Goal: Task Accomplishment & Management: Manage account settings

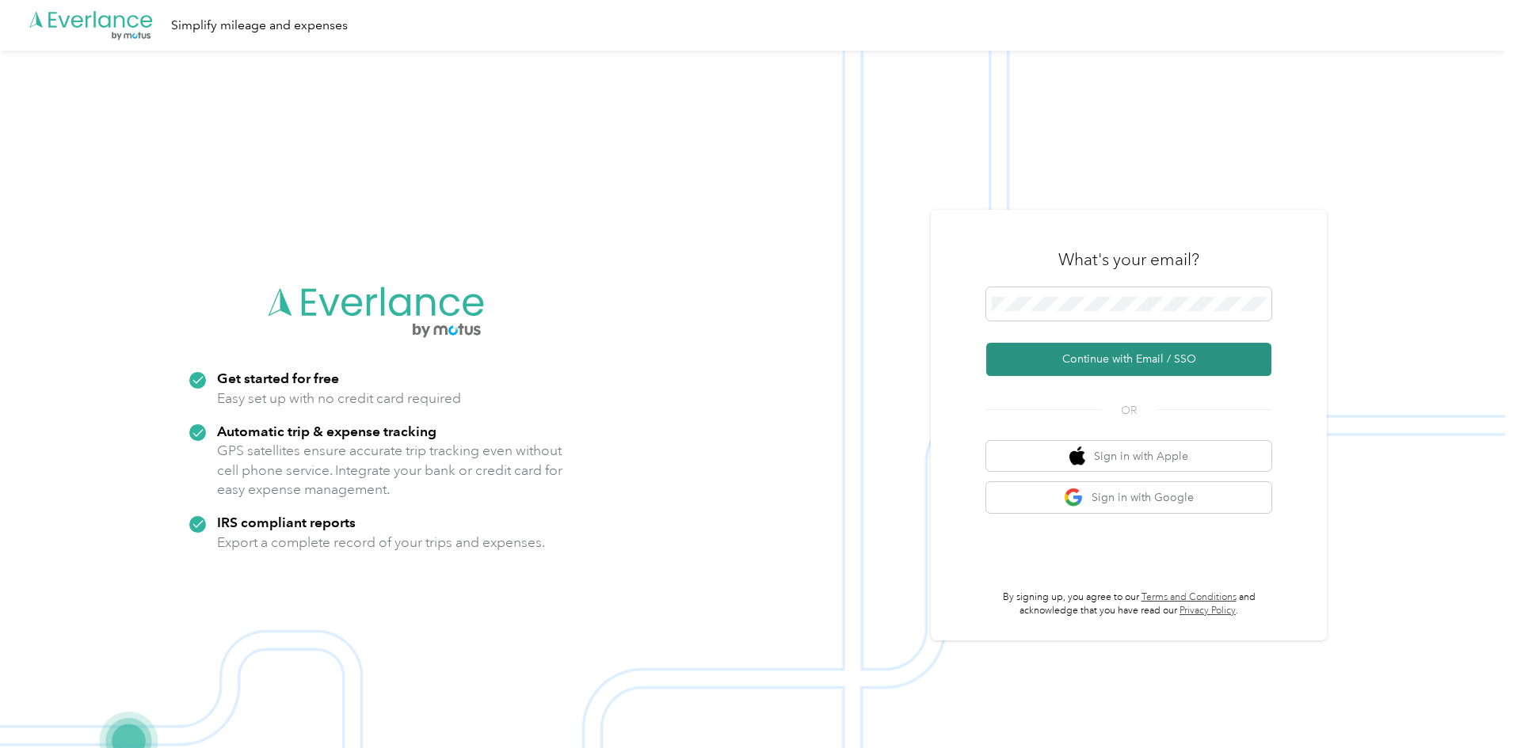
click at [1146, 359] on button "Continue with Email / SSO" at bounding box center [1128, 359] width 285 height 33
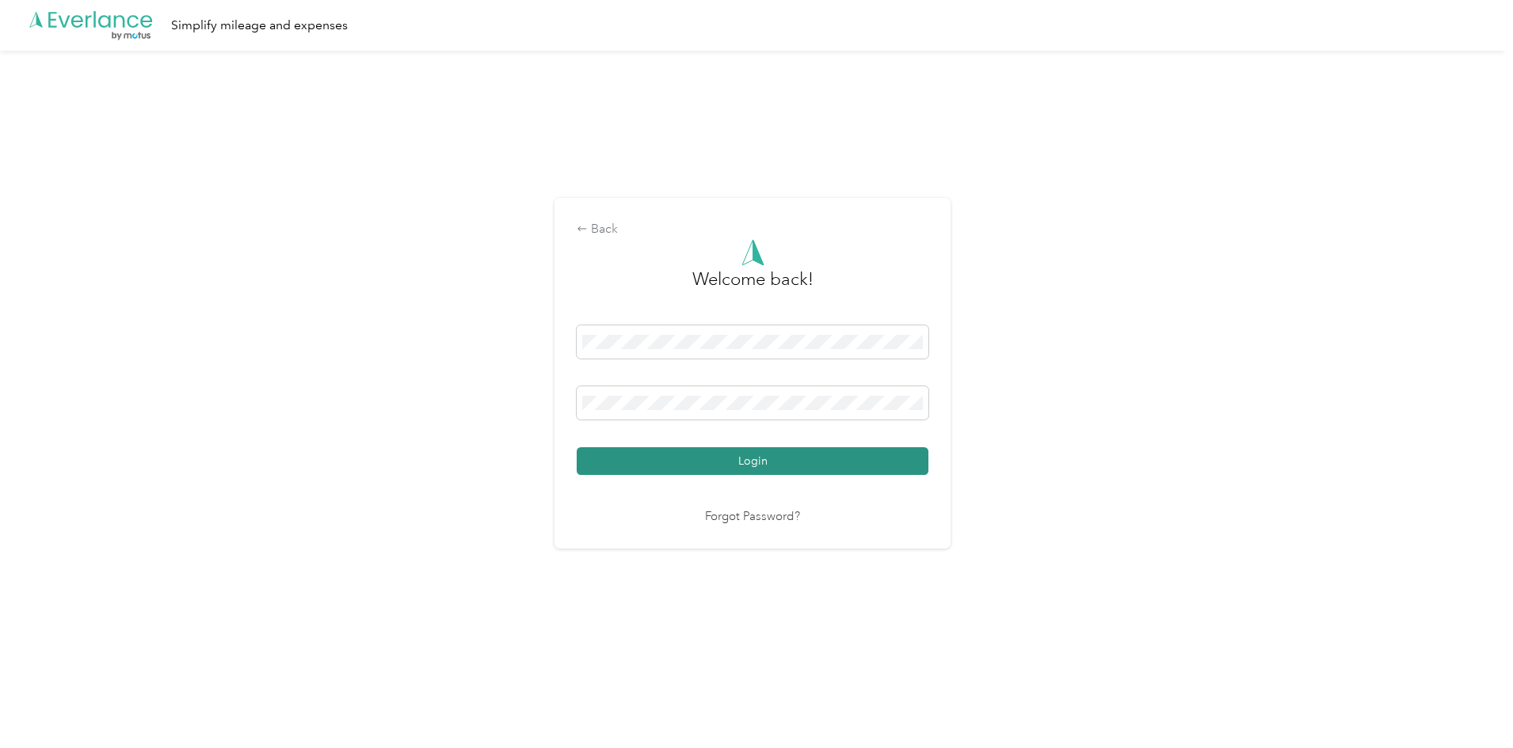
click at [731, 459] on button "Login" at bounding box center [753, 462] width 352 height 28
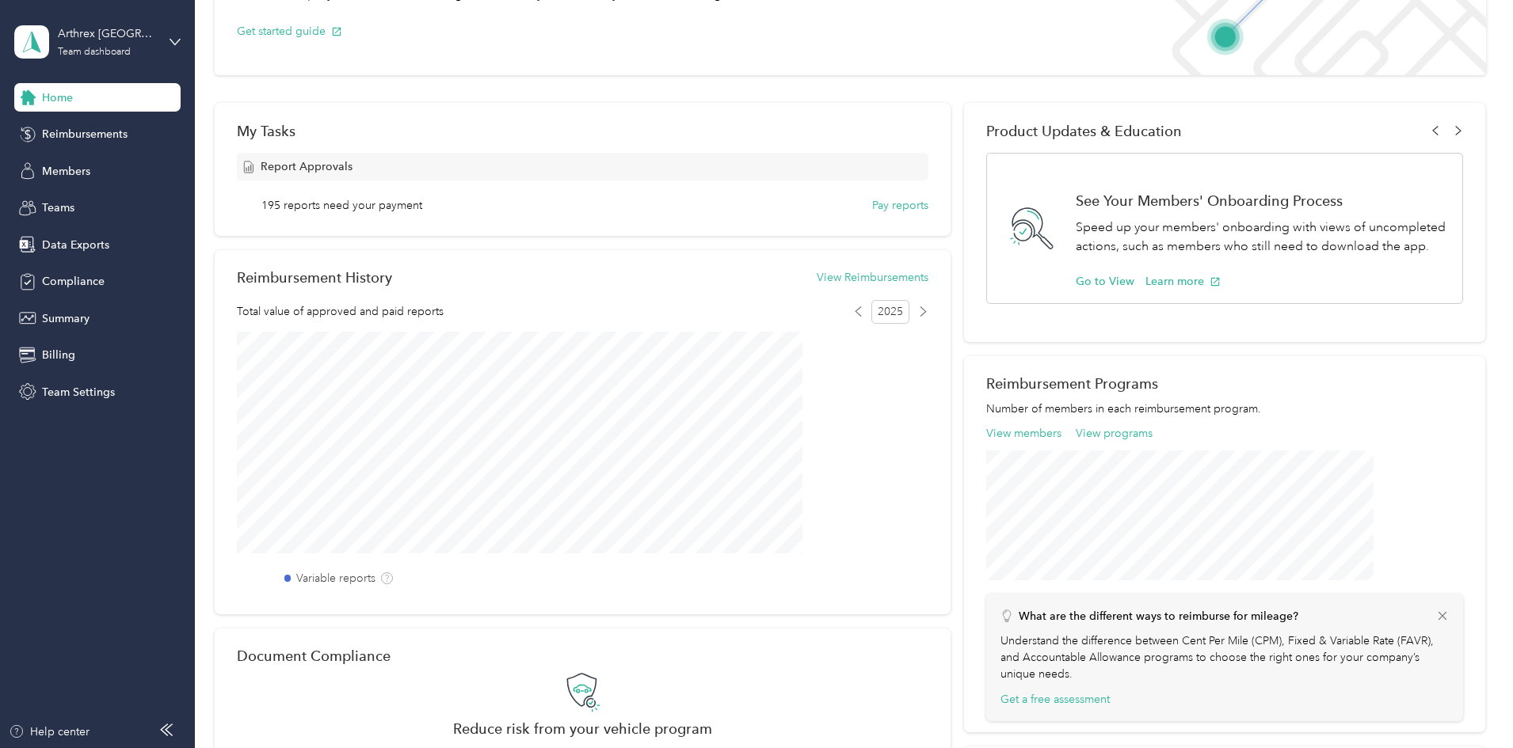
scroll to position [158, 0]
click at [95, 135] on span "Reimbursements" at bounding box center [85, 134] width 86 height 17
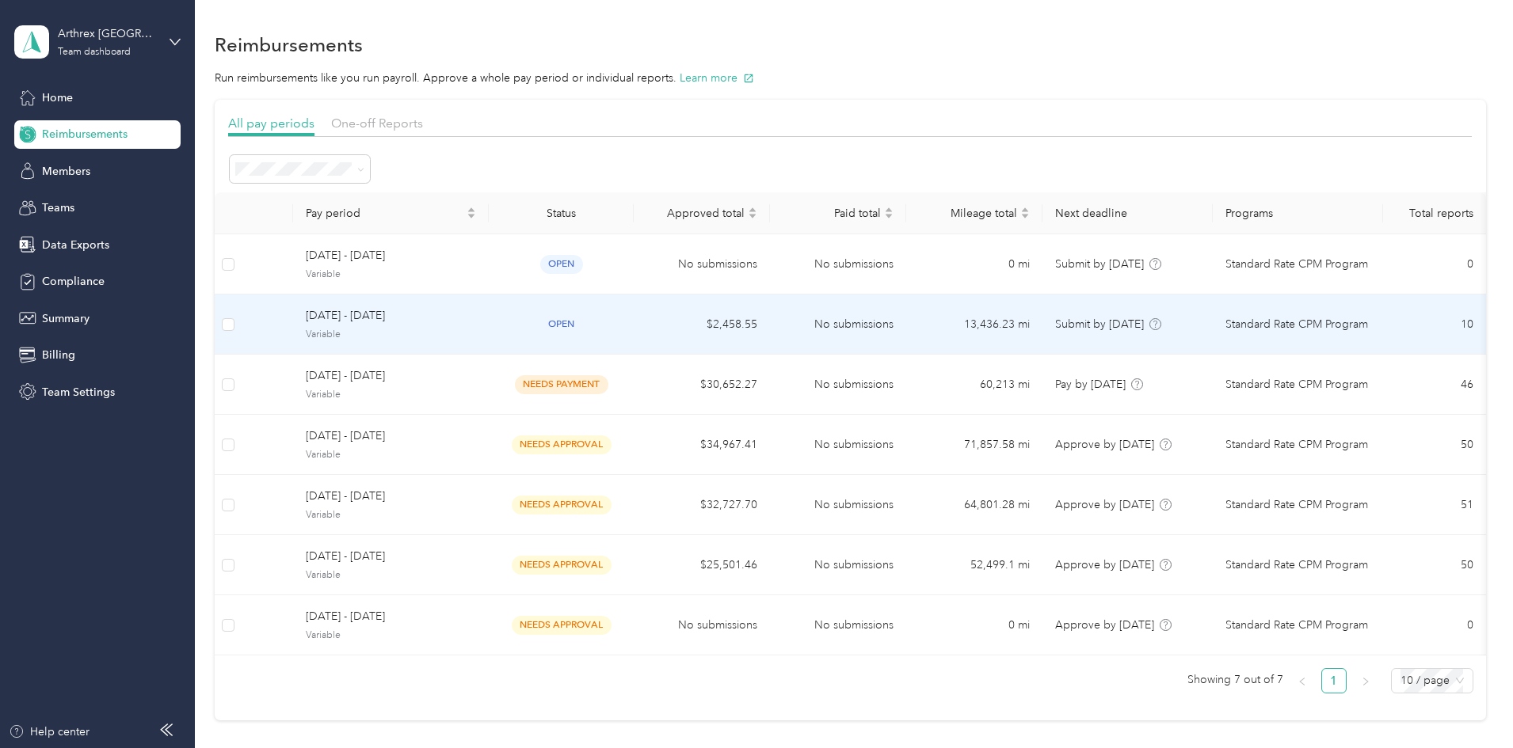
click at [986, 326] on td "13,436.23 mi" at bounding box center [974, 325] width 136 height 60
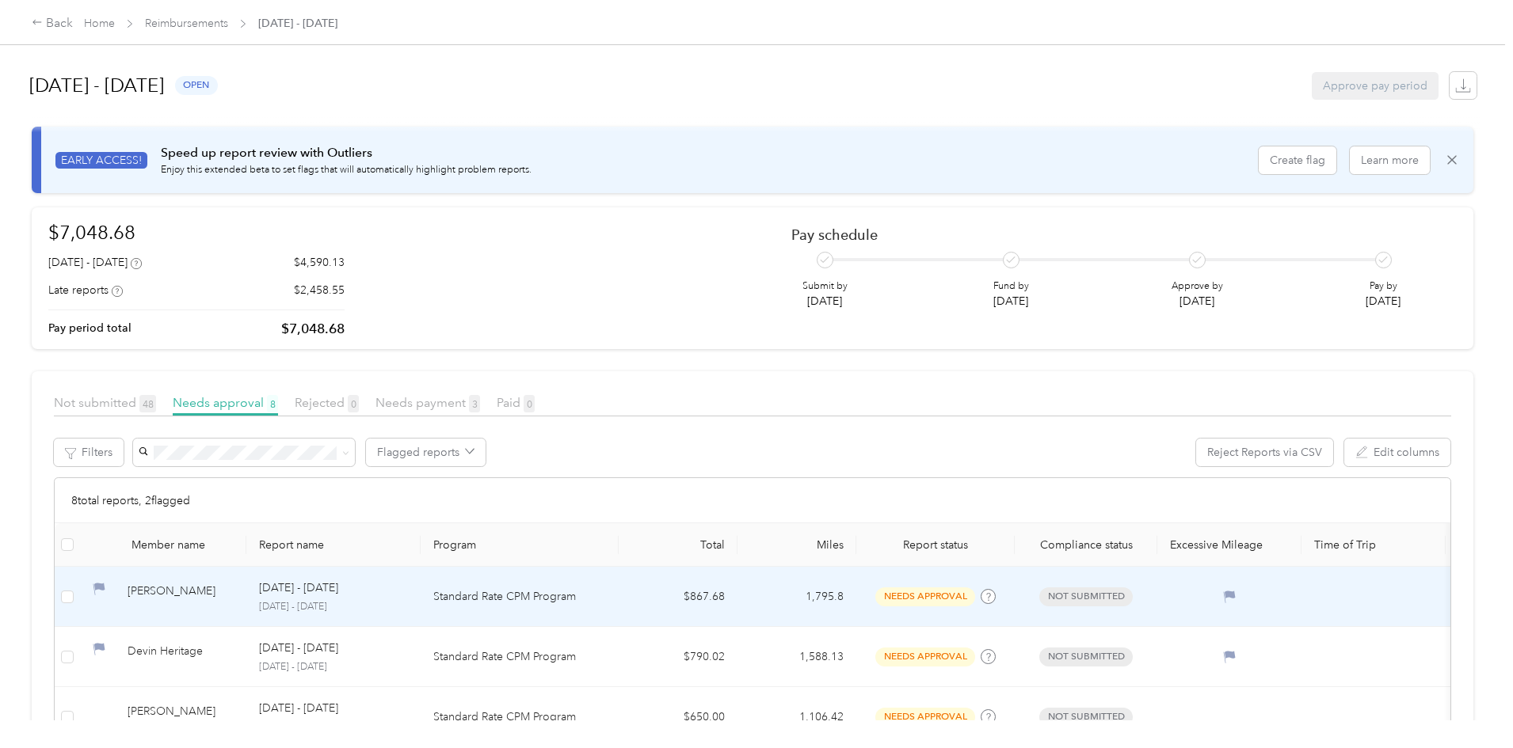
click at [551, 602] on td "Standard Rate CPM Program" at bounding box center [520, 597] width 198 height 60
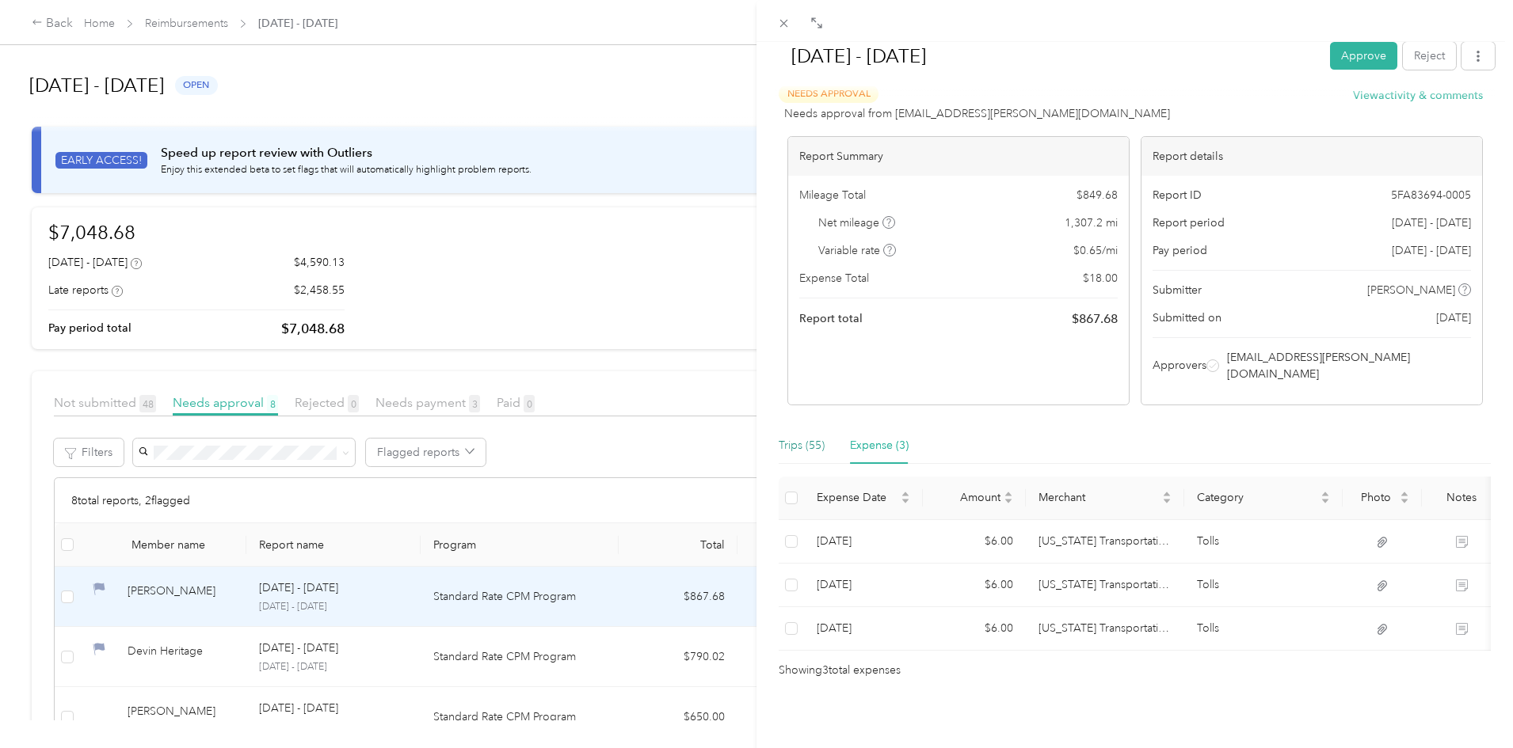
click at [790, 437] on div "Trips (55)" at bounding box center [802, 445] width 46 height 17
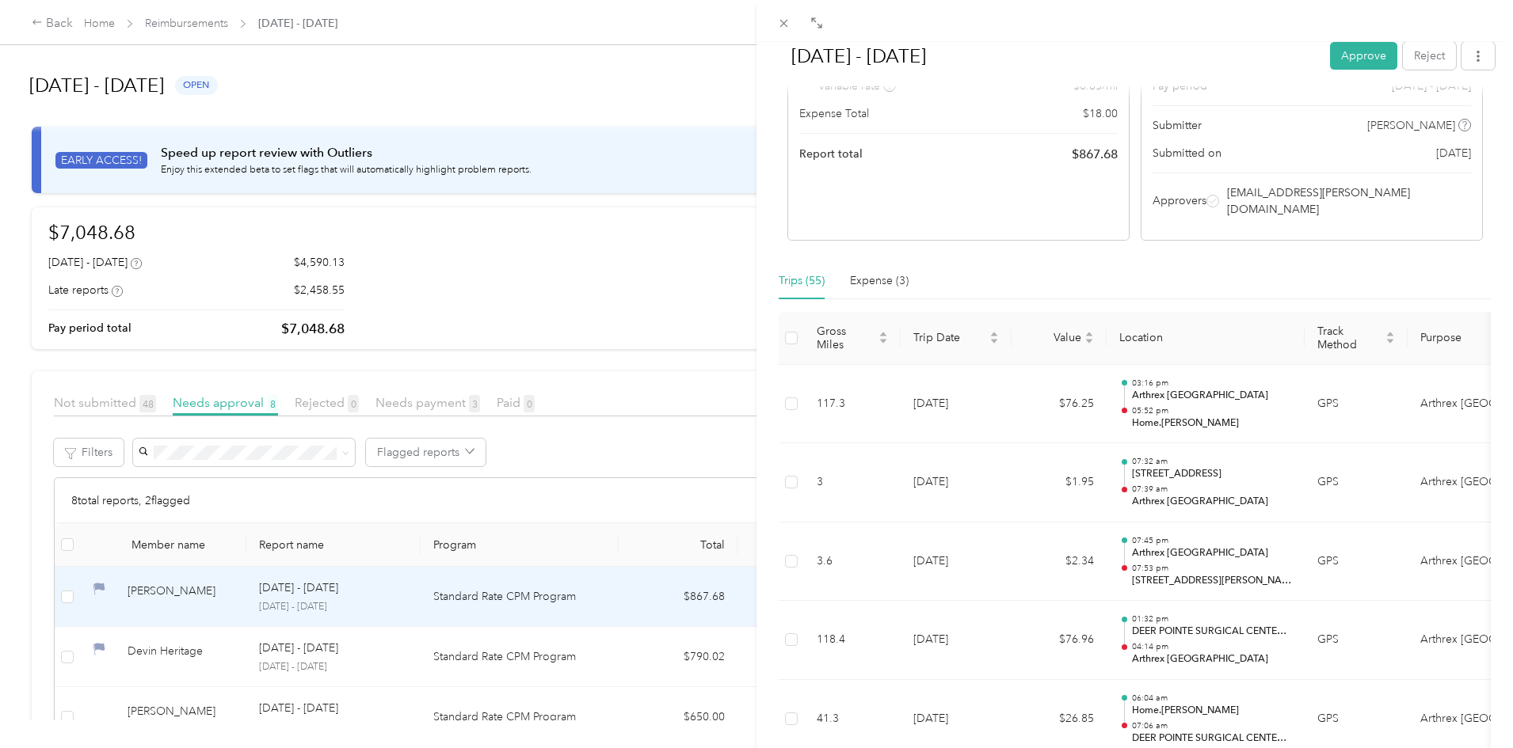
scroll to position [233, 0]
